Goal: Find specific page/section: Find specific page/section

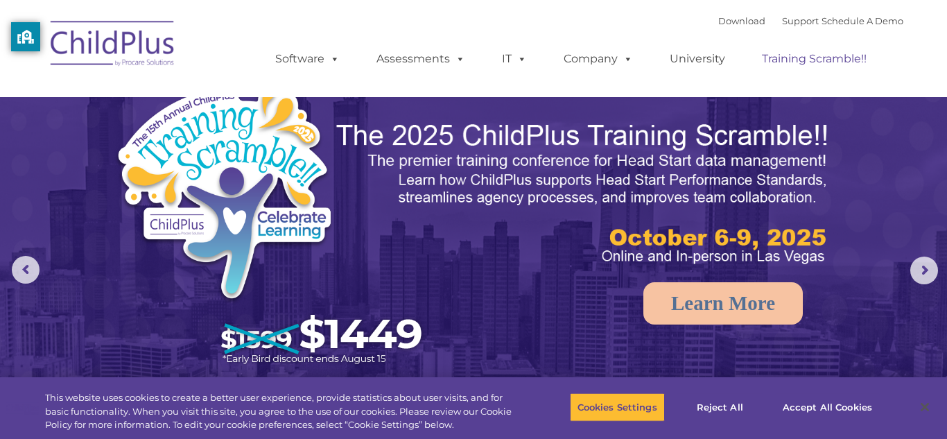
select select "MEDIUM"
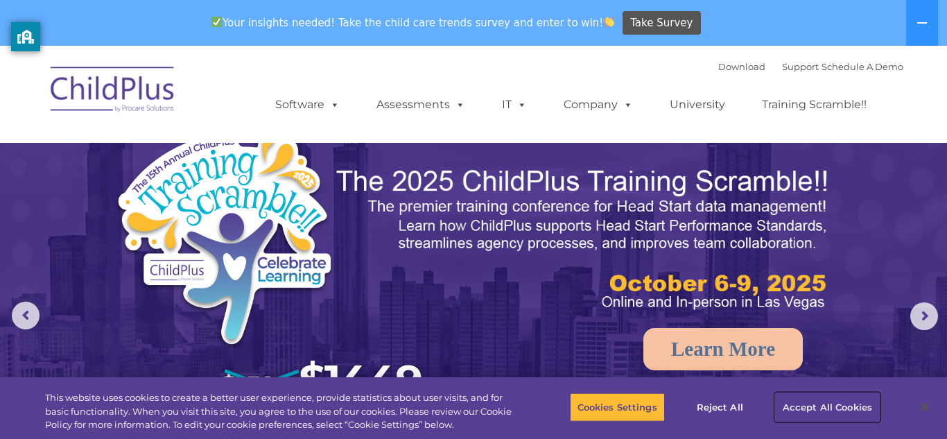
click at [825, 409] on button "Accept All Cookies" at bounding box center [827, 406] width 105 height 29
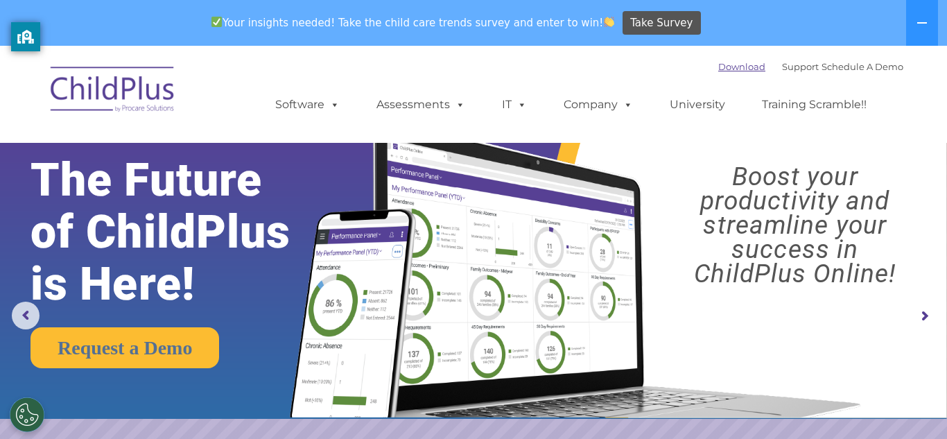
click at [722, 69] on link "Download" at bounding box center [741, 66] width 47 height 11
